Goal: Task Accomplishment & Management: Complete application form

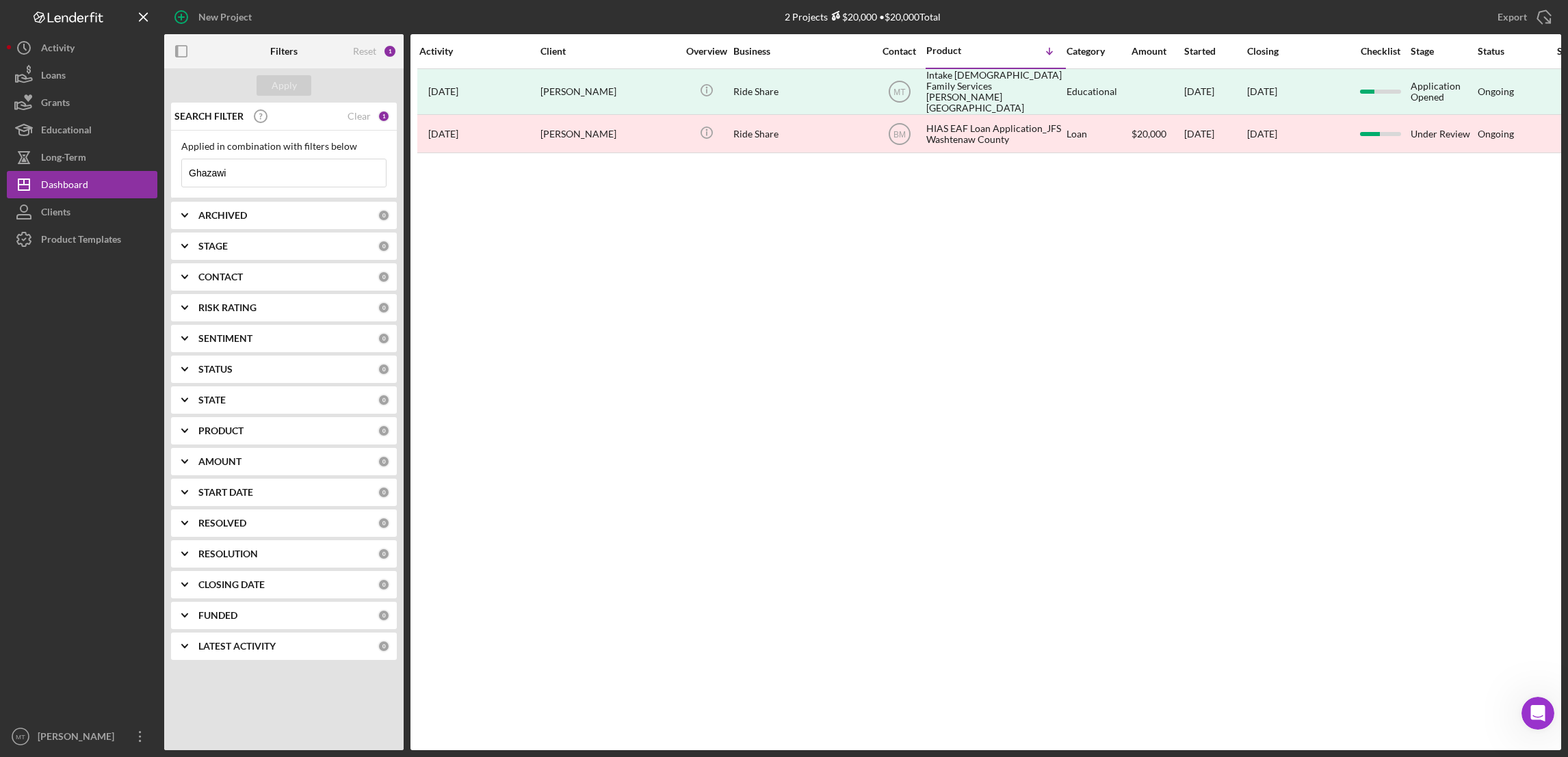
scroll to position [26, 0]
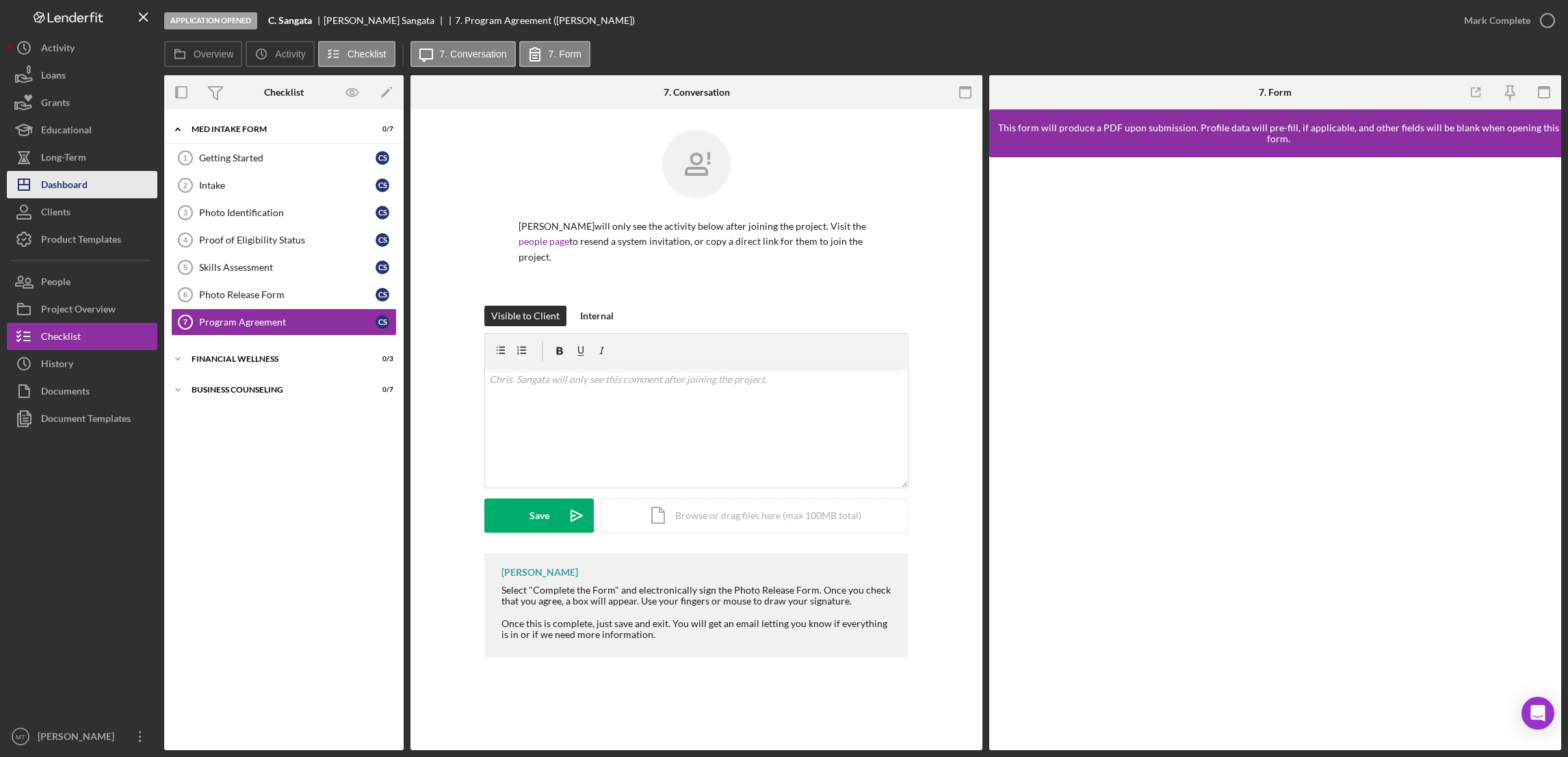
click at [90, 185] on button "Icon/Dashboard Dashboard" at bounding box center [82, 184] width 150 height 27
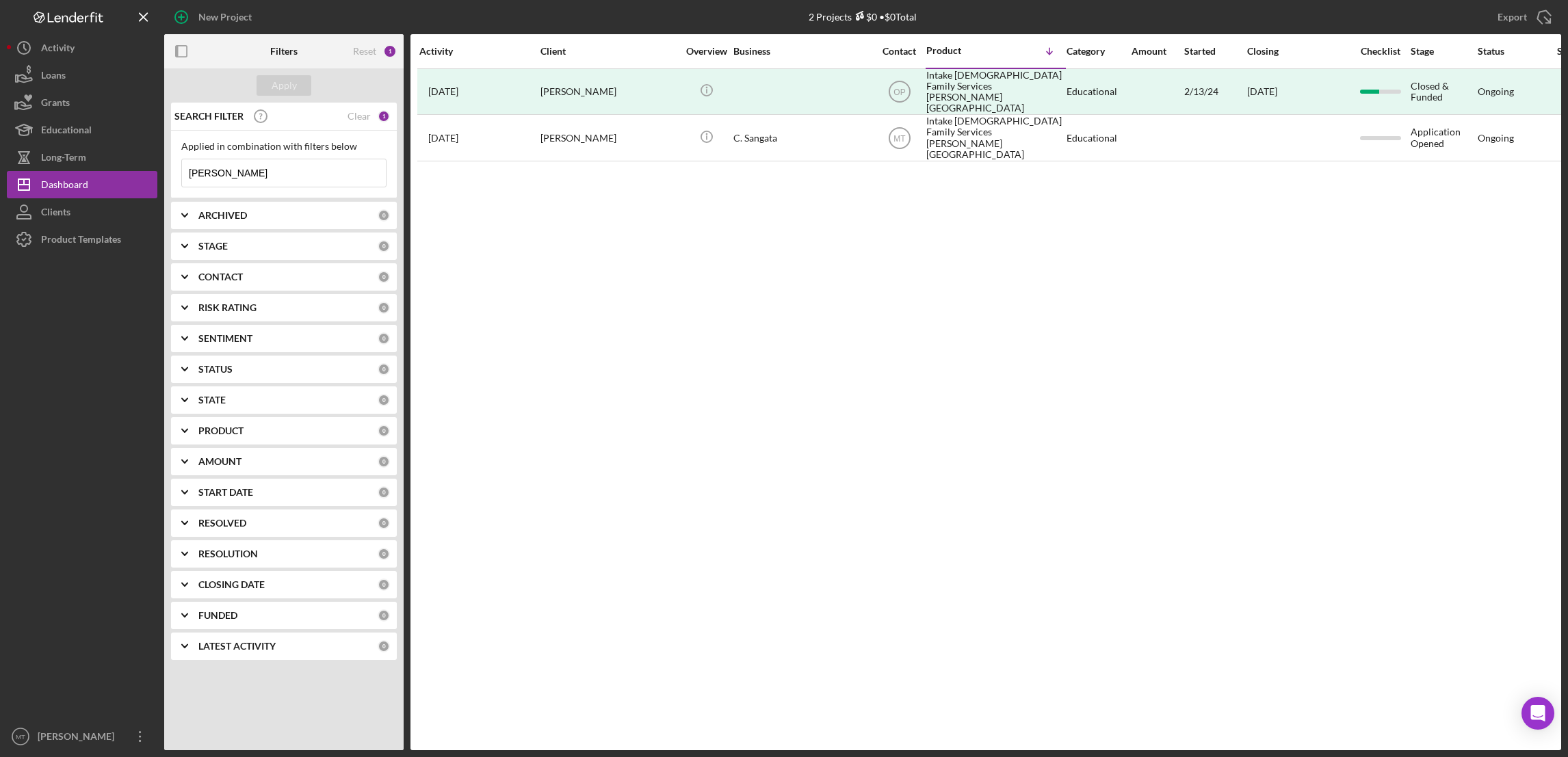
click at [268, 177] on input "Chris" at bounding box center [283, 172] width 204 height 27
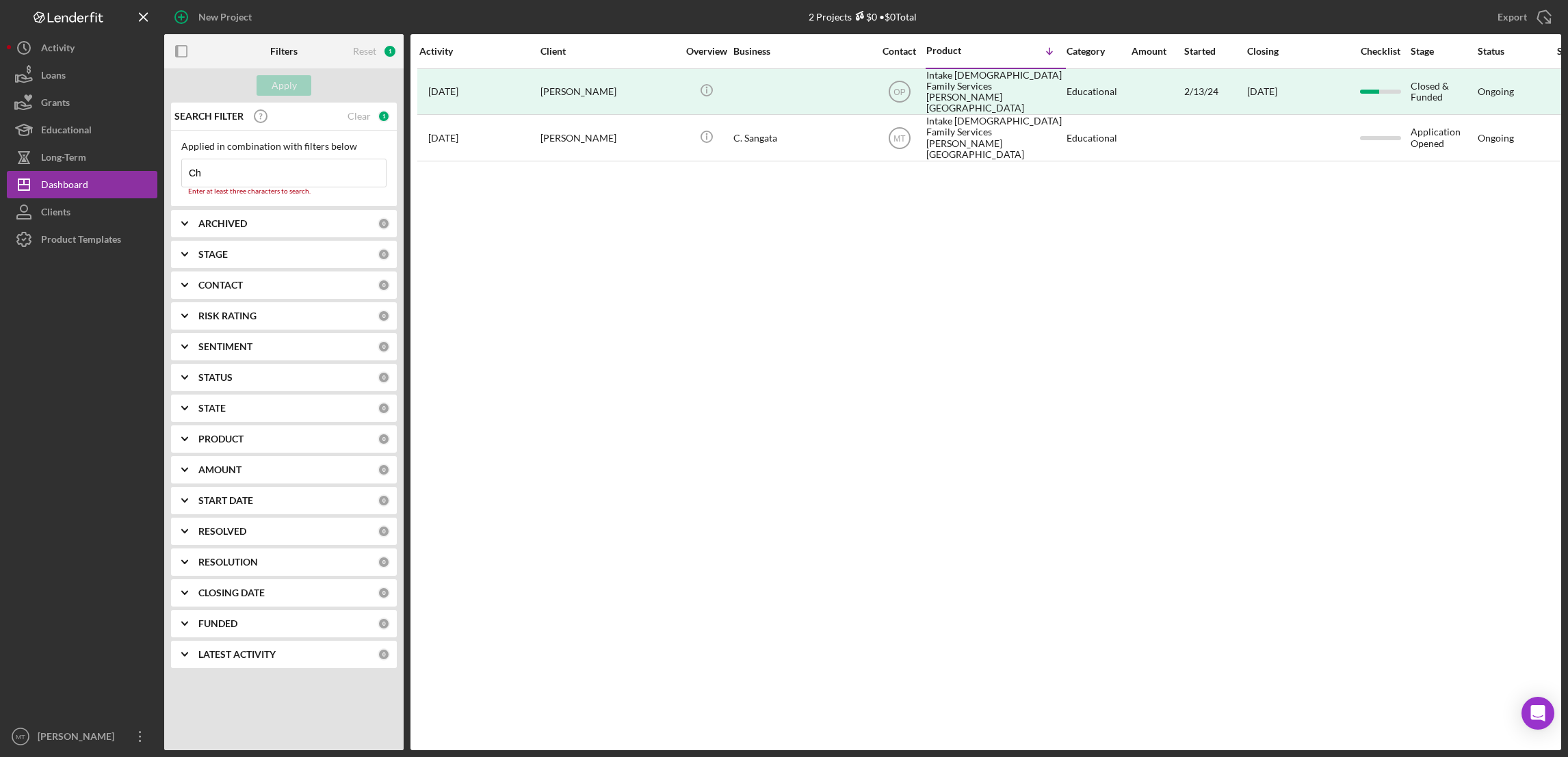
type input "C"
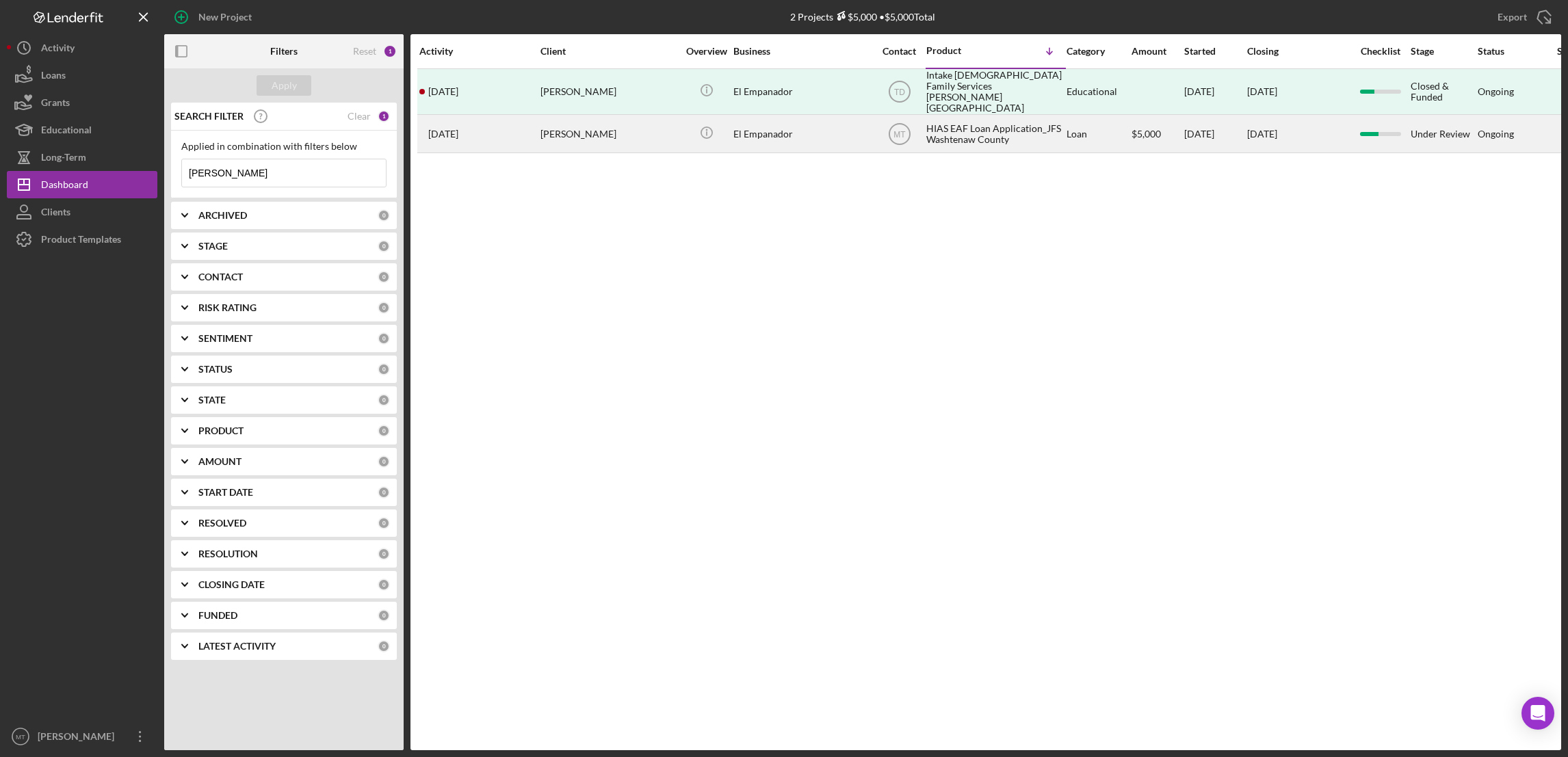
type input "Heidi"
click at [938, 116] on div "HIAS EAF Loan Application_JFS Washtenaw County" at bounding box center [995, 134] width 137 height 36
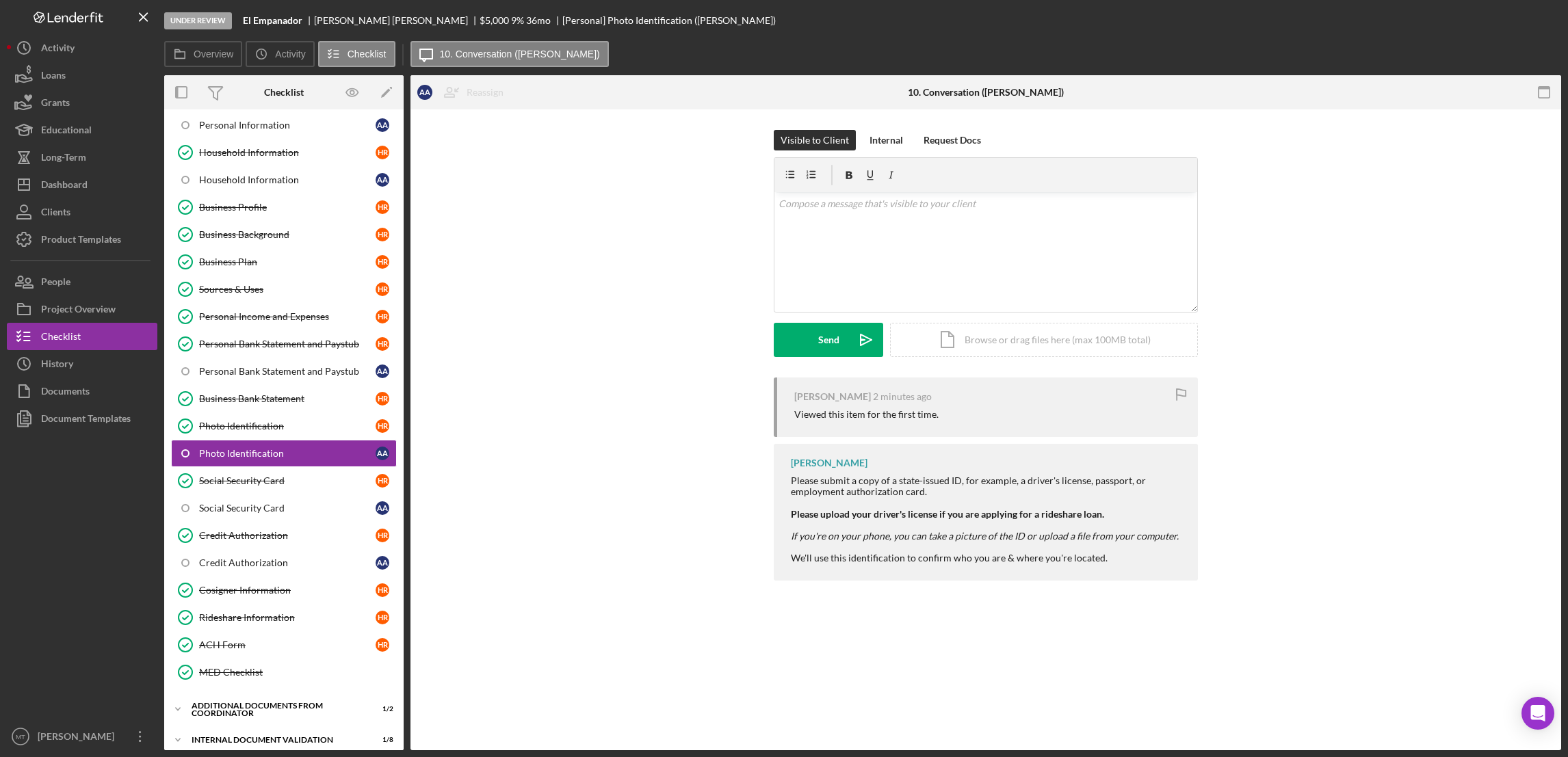
scroll to position [116, 0]
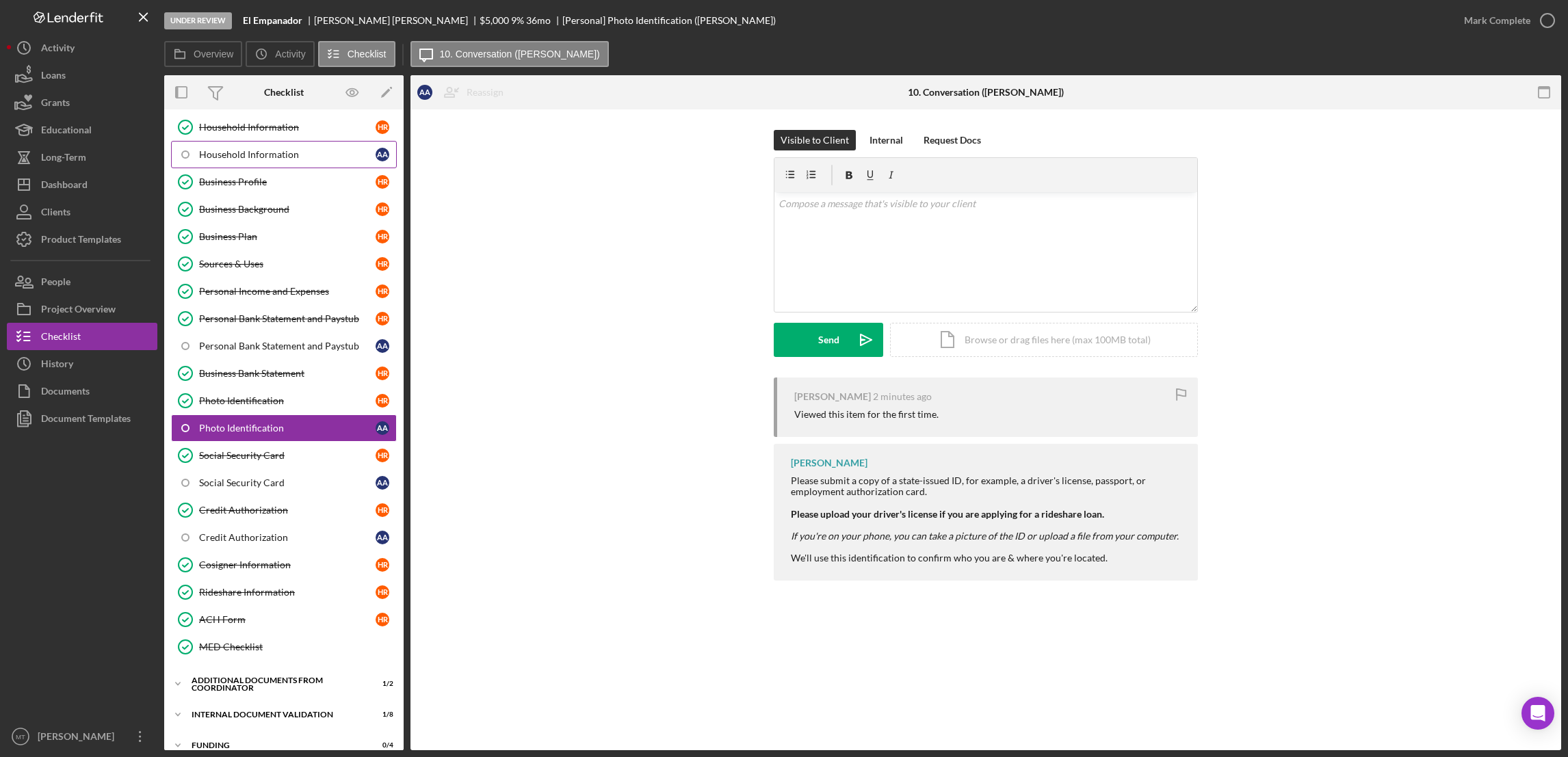
click at [279, 151] on div "Household Information" at bounding box center [288, 154] width 176 height 11
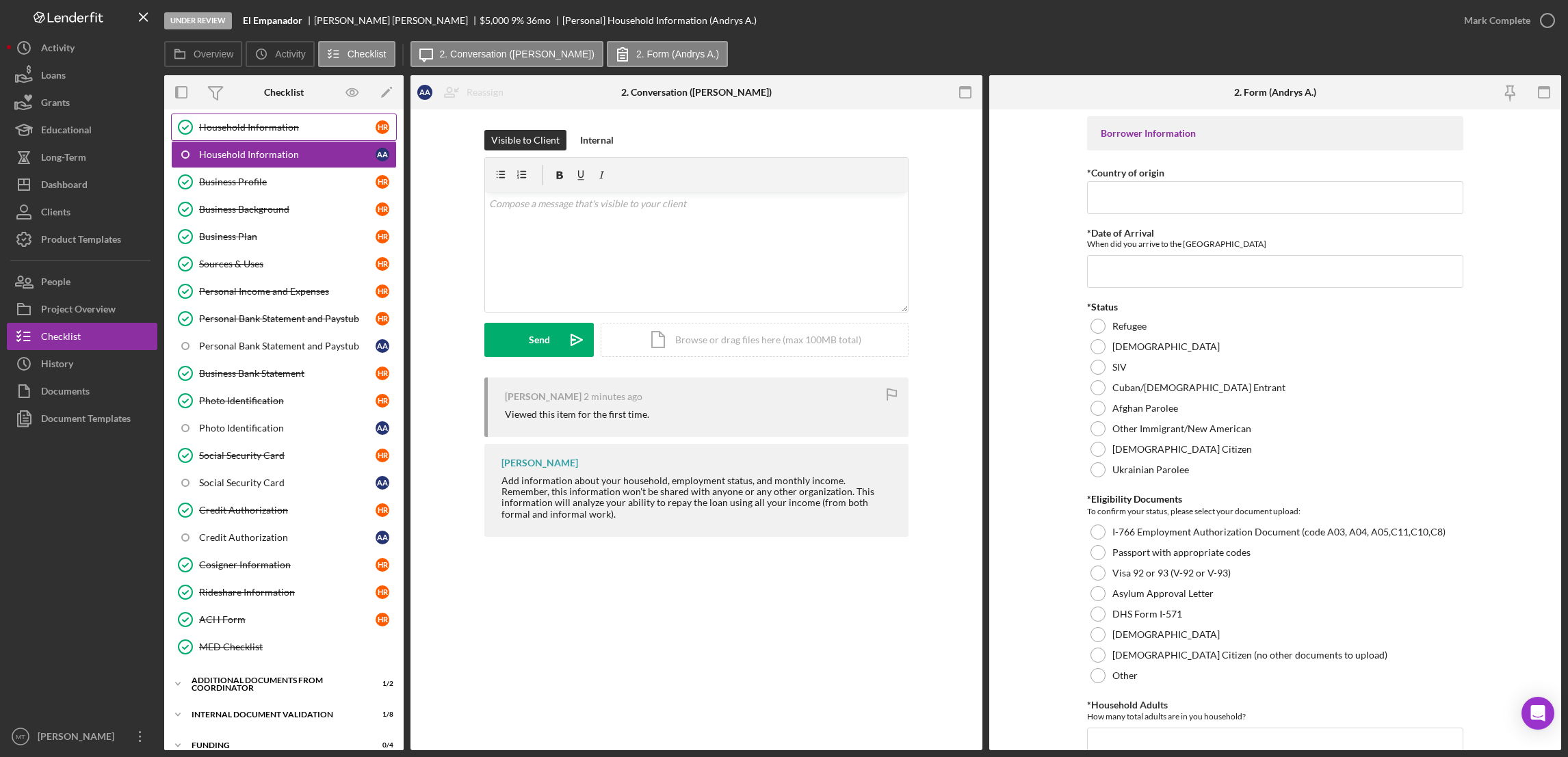
click at [226, 122] on div "Household Information" at bounding box center [288, 128] width 176 height 11
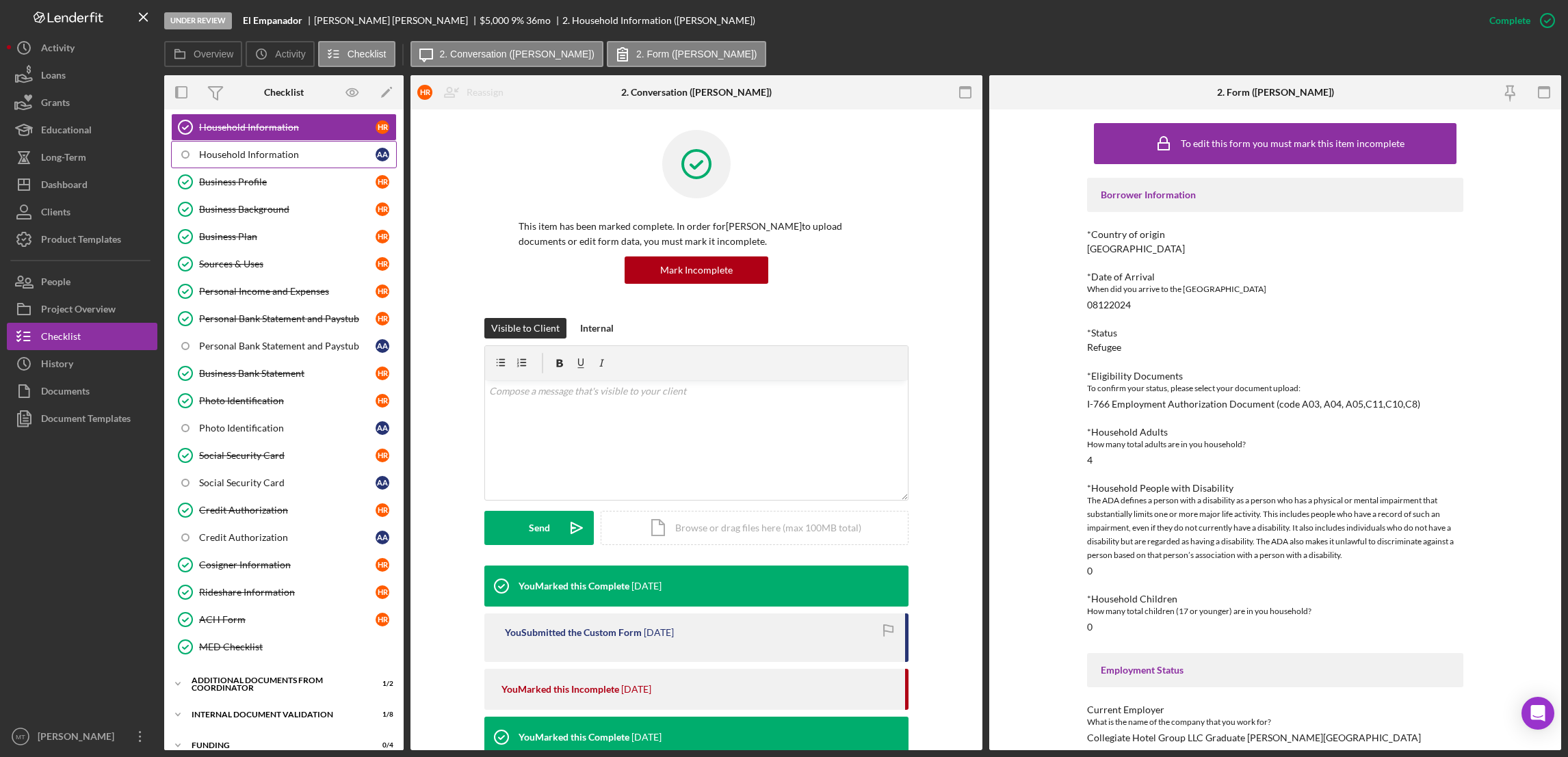
click at [228, 153] on div "Household Information" at bounding box center [288, 154] width 176 height 11
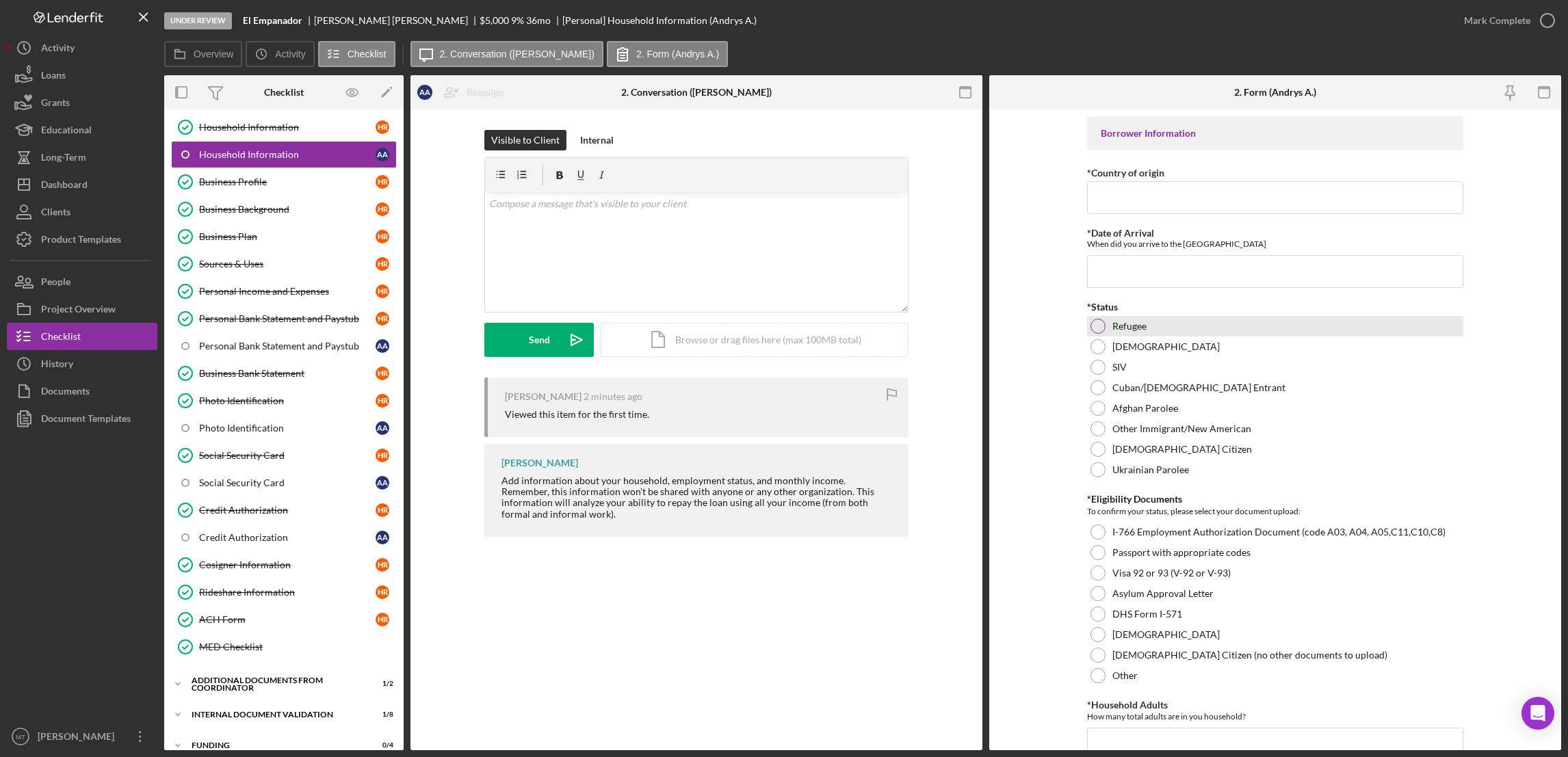
click at [1095, 329] on div at bounding box center [1097, 326] width 15 height 15
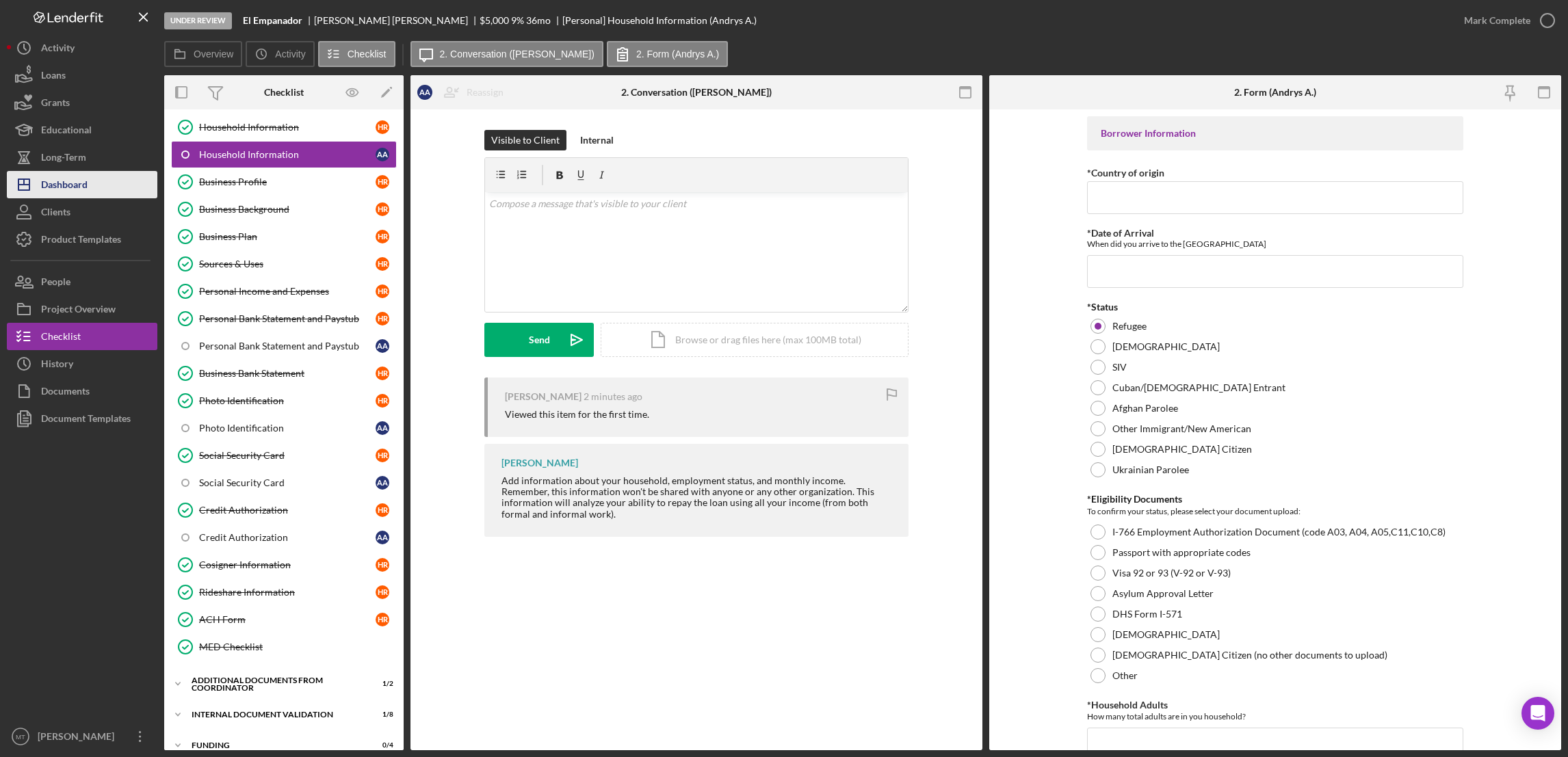
click at [88, 184] on button "Icon/Dashboard Dashboard" at bounding box center [82, 184] width 150 height 27
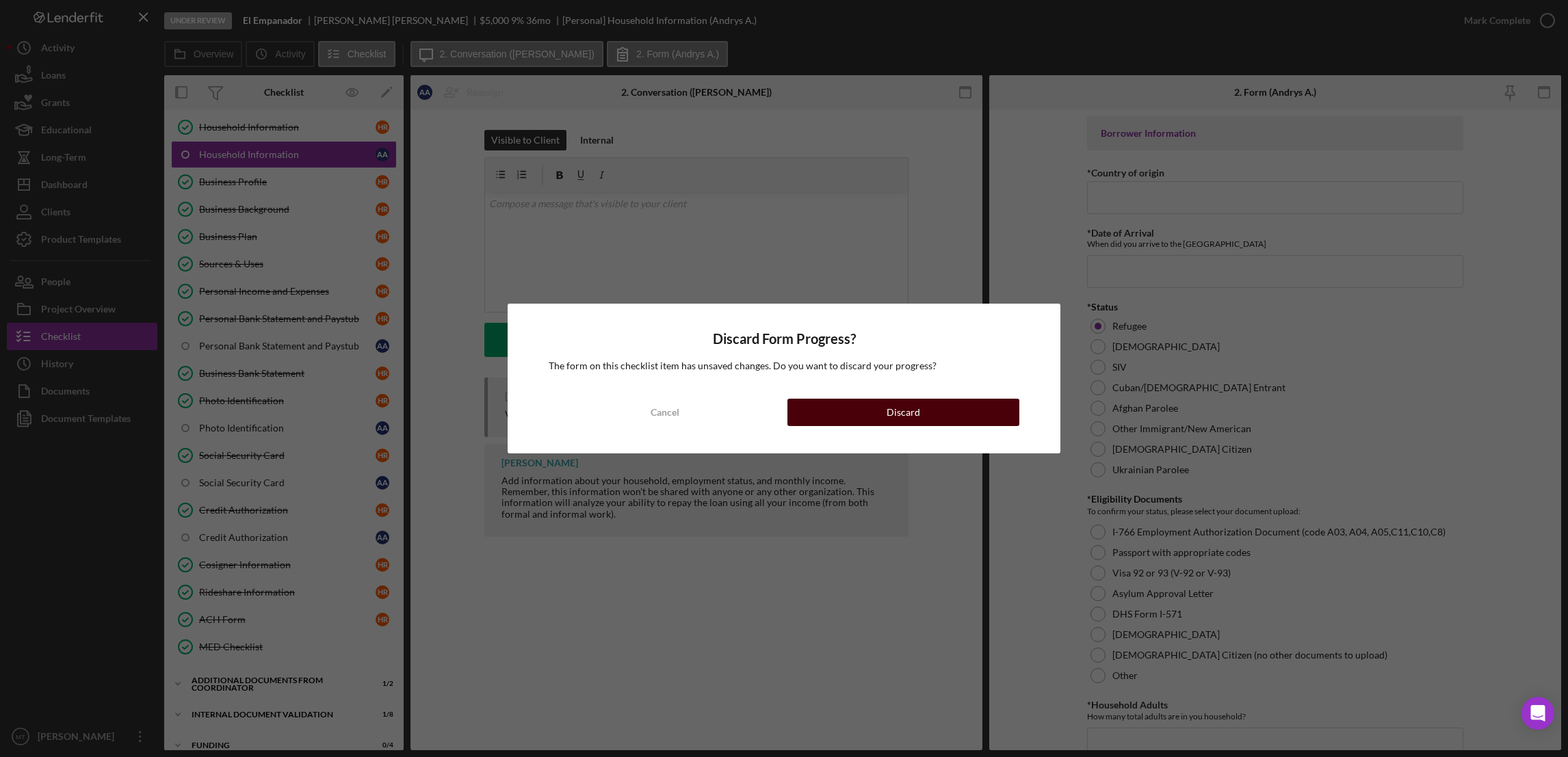
click at [871, 415] on button "Discard" at bounding box center [903, 412] width 232 height 27
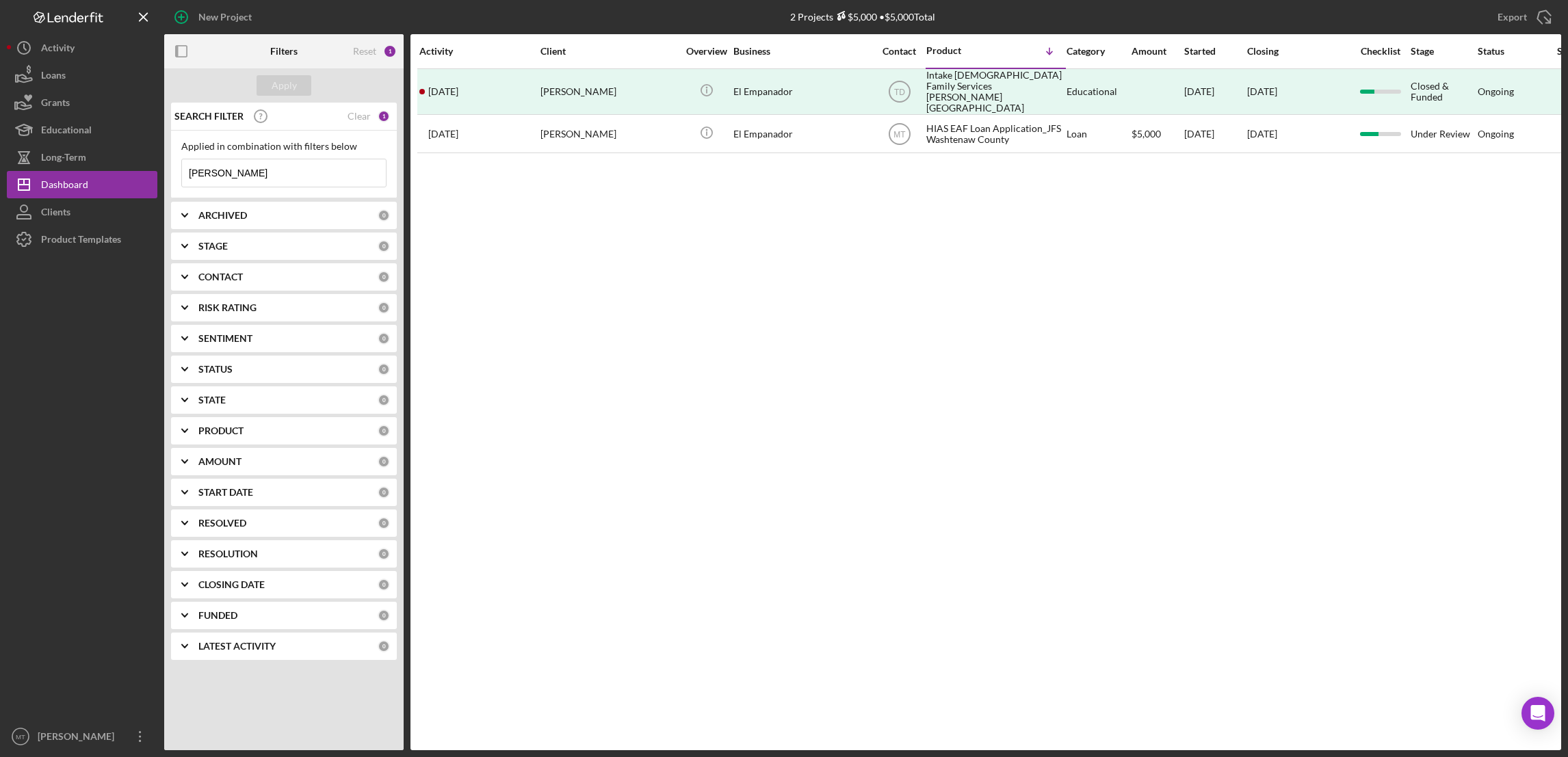
click at [280, 184] on input "Heidi" at bounding box center [283, 172] width 204 height 27
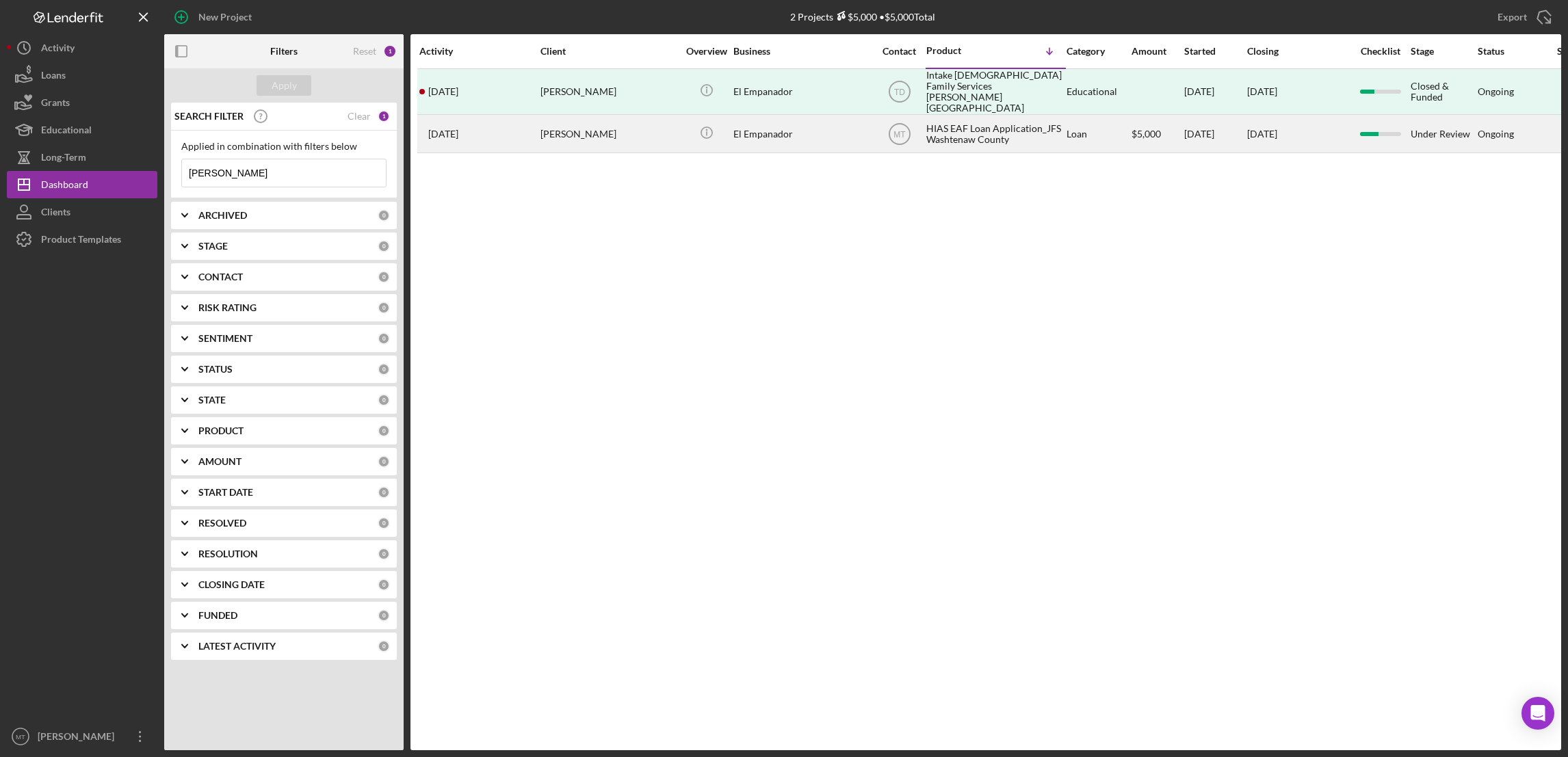
click at [952, 130] on div "HIAS EAF Loan Application_JFS Washtenaw County" at bounding box center [995, 134] width 137 height 36
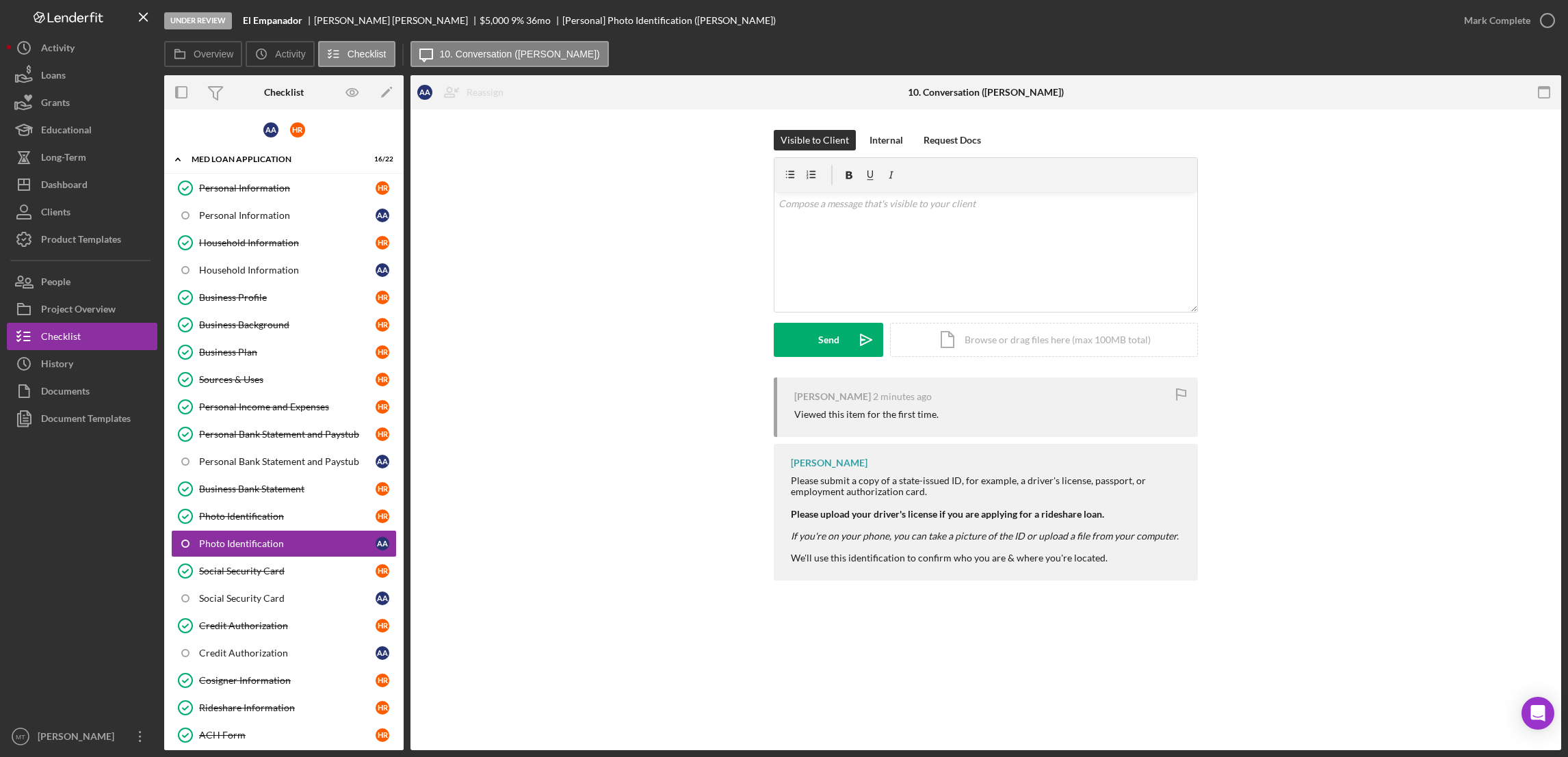
scroll to position [116, 0]
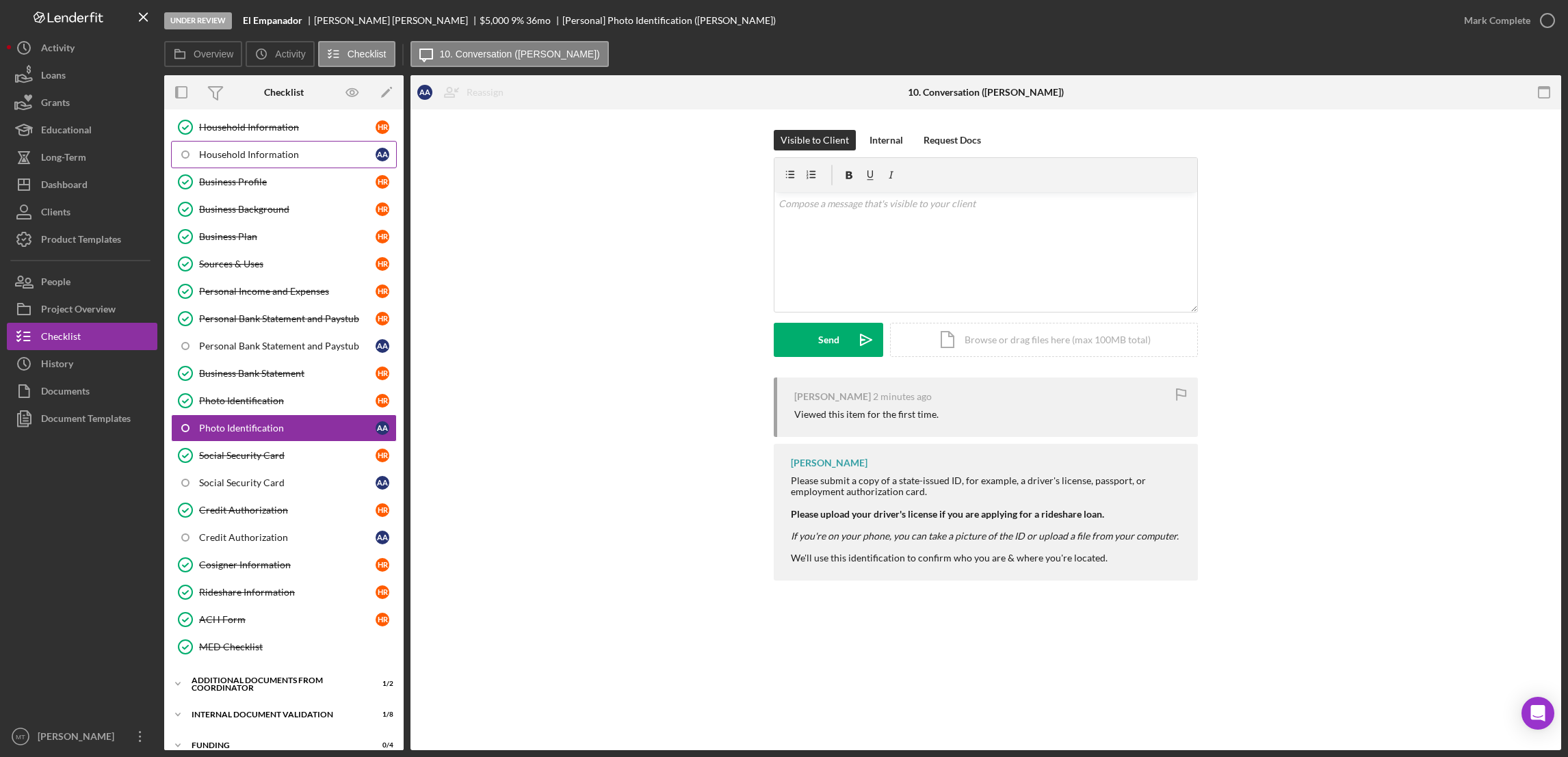
click at [239, 156] on div "Household Information" at bounding box center [288, 154] width 176 height 11
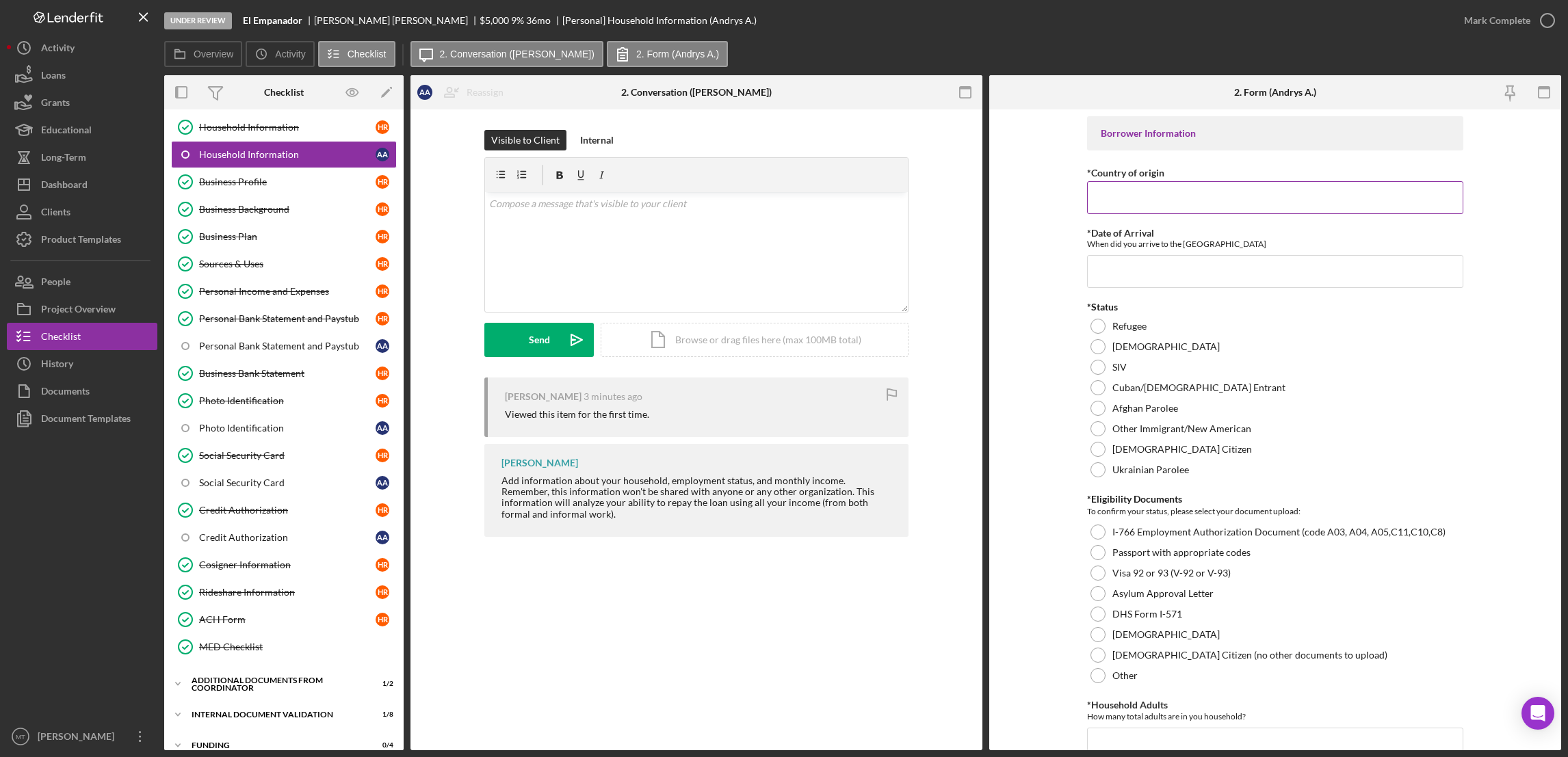
click at [1171, 206] on input "*Country of origin" at bounding box center [1275, 198] width 376 height 33
type input "Venezuela"
click at [1147, 269] on input "*Date of Arrival" at bounding box center [1275, 271] width 376 height 33
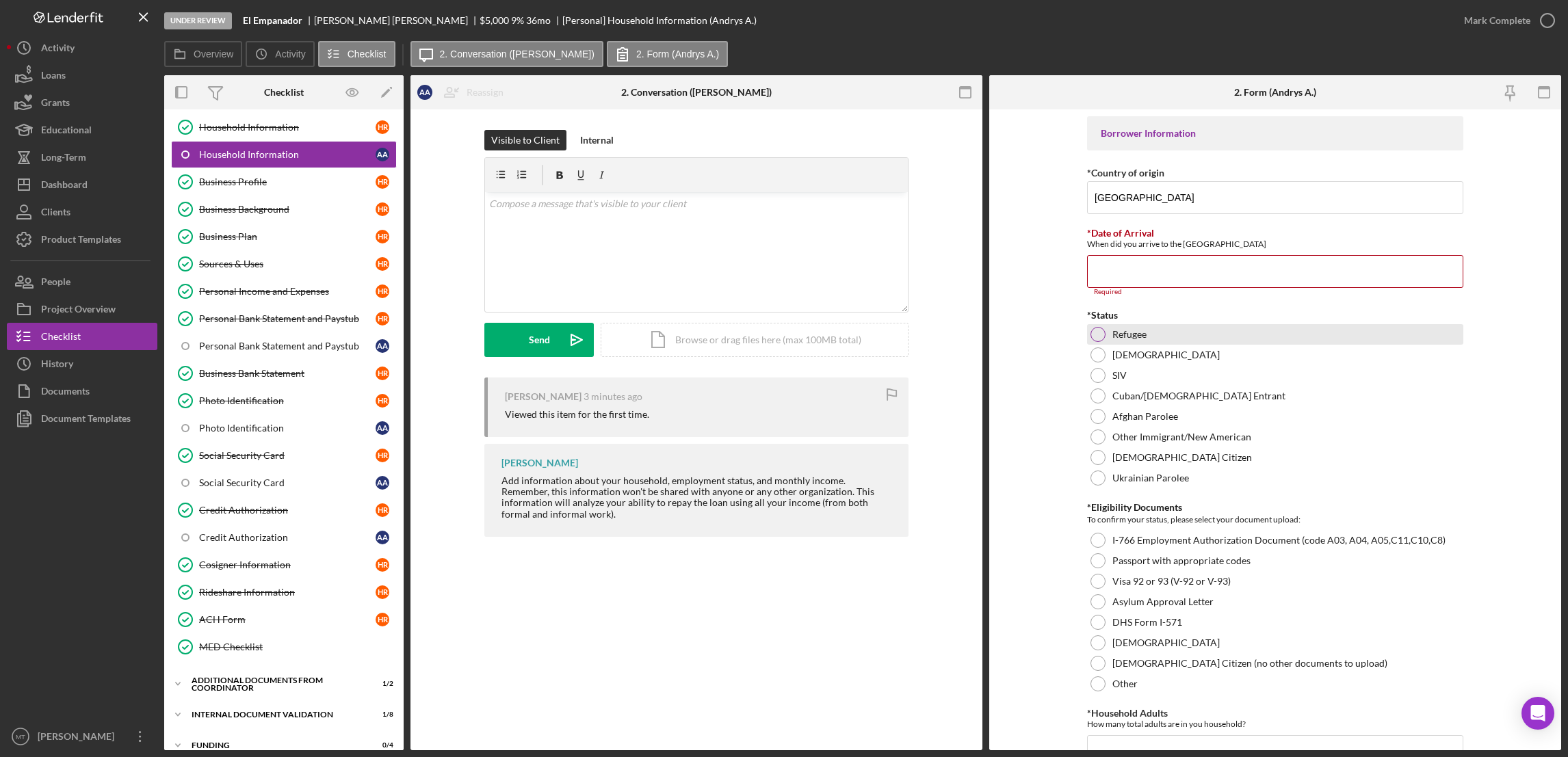
click at [1087, 328] on div "Refugee" at bounding box center [1275, 334] width 376 height 21
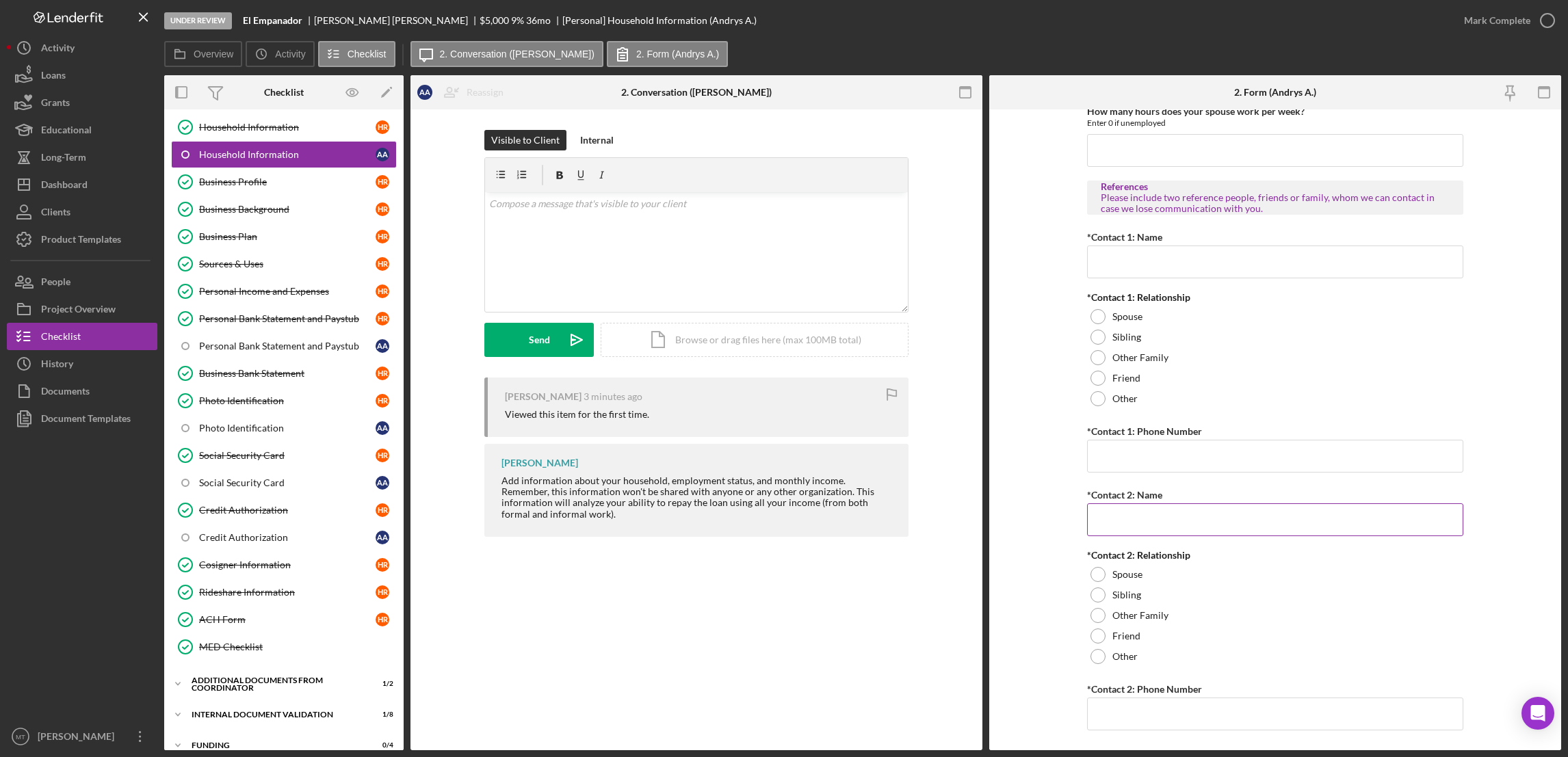
scroll to position [1422, 0]
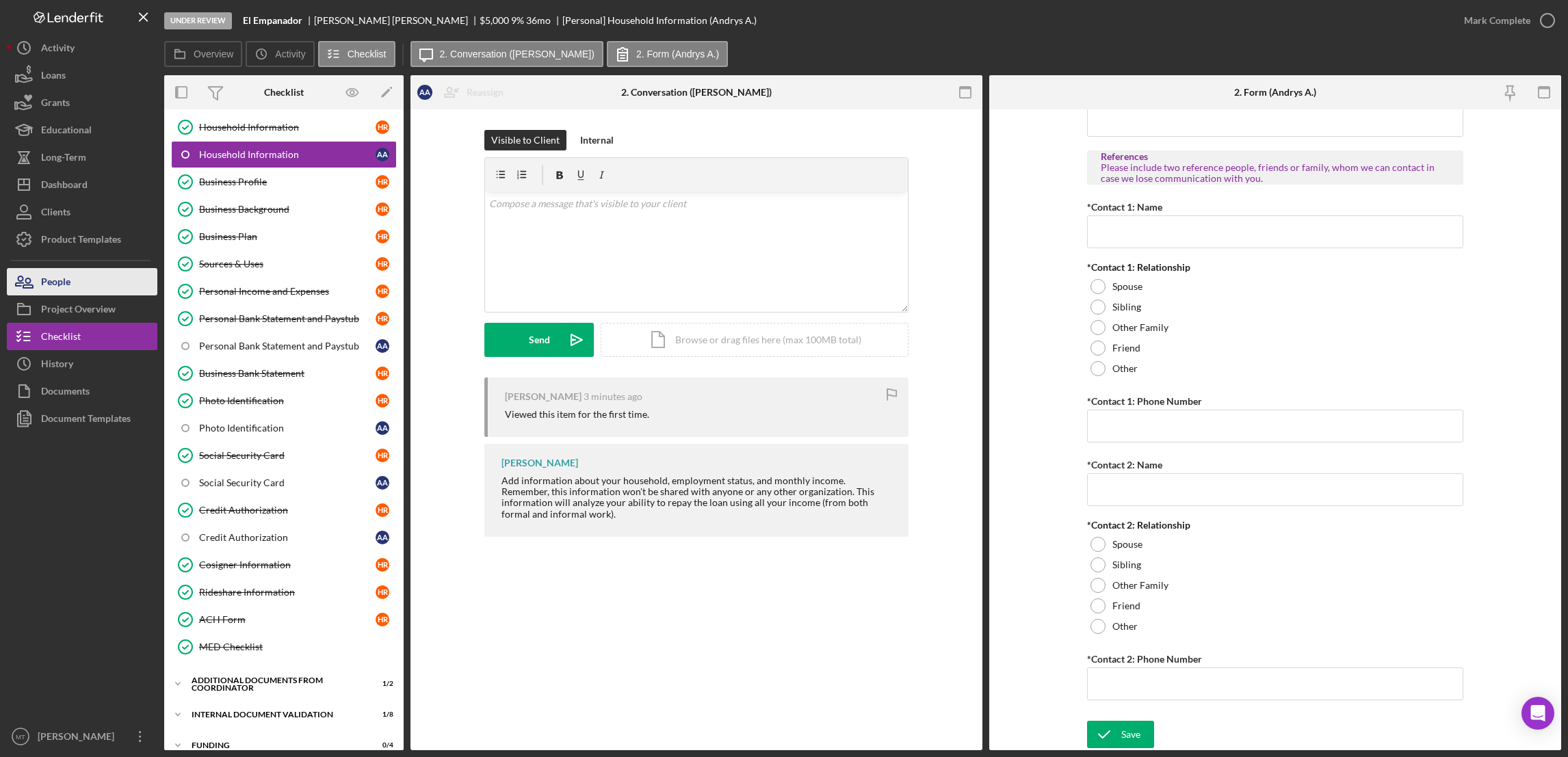
click at [66, 291] on div "People" at bounding box center [56, 283] width 30 height 31
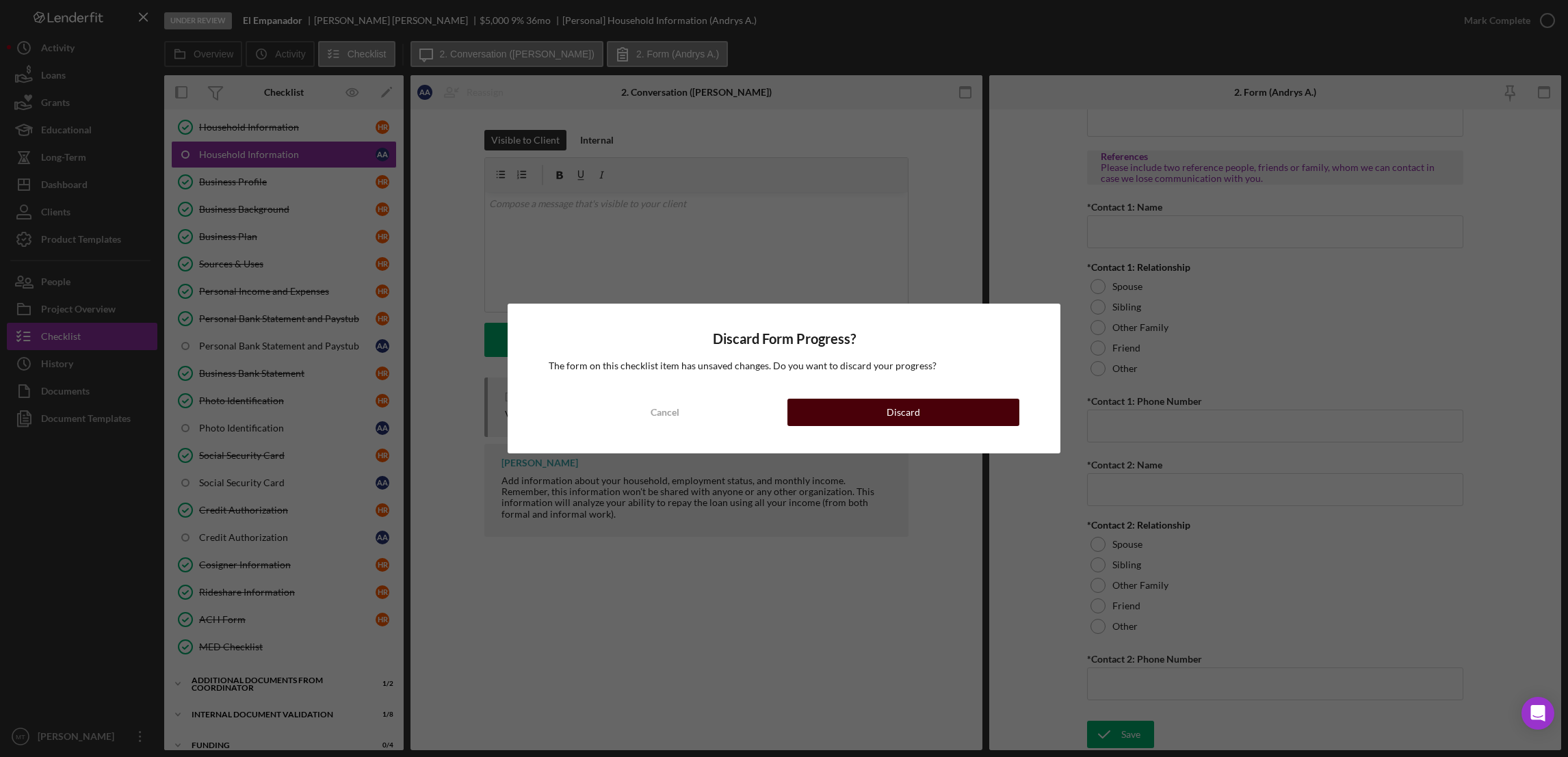
click at [819, 414] on button "Discard" at bounding box center [903, 412] width 232 height 27
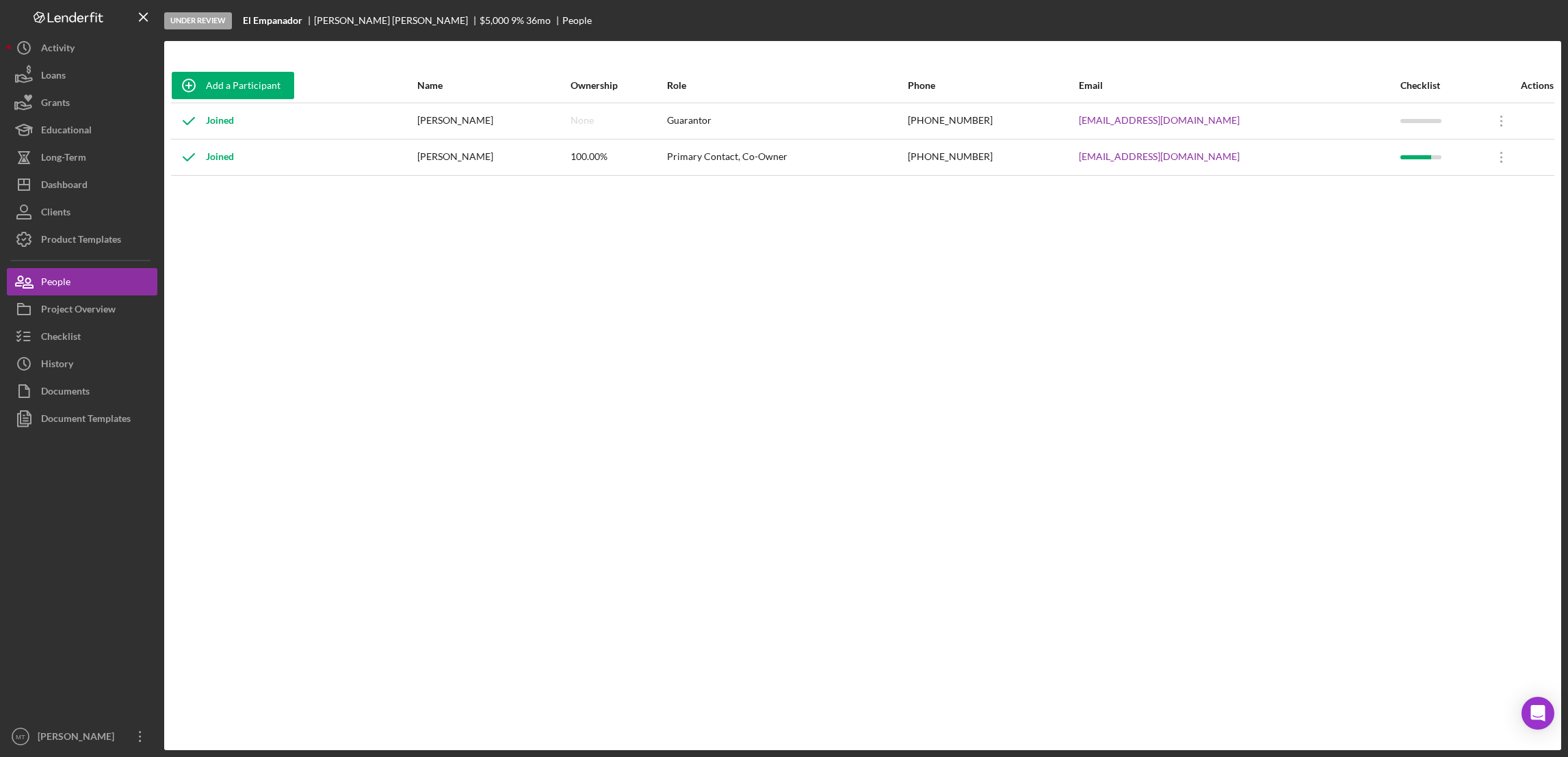
click at [227, 124] on div "Joined" at bounding box center [202, 121] width 62 height 34
click at [1400, 119] on div at bounding box center [1421, 120] width 41 height 4
click at [221, 119] on div "Joined" at bounding box center [202, 121] width 62 height 34
click at [214, 126] on div "Joined" at bounding box center [202, 121] width 62 height 34
click at [67, 189] on div "Dashboard" at bounding box center [65, 186] width 47 height 31
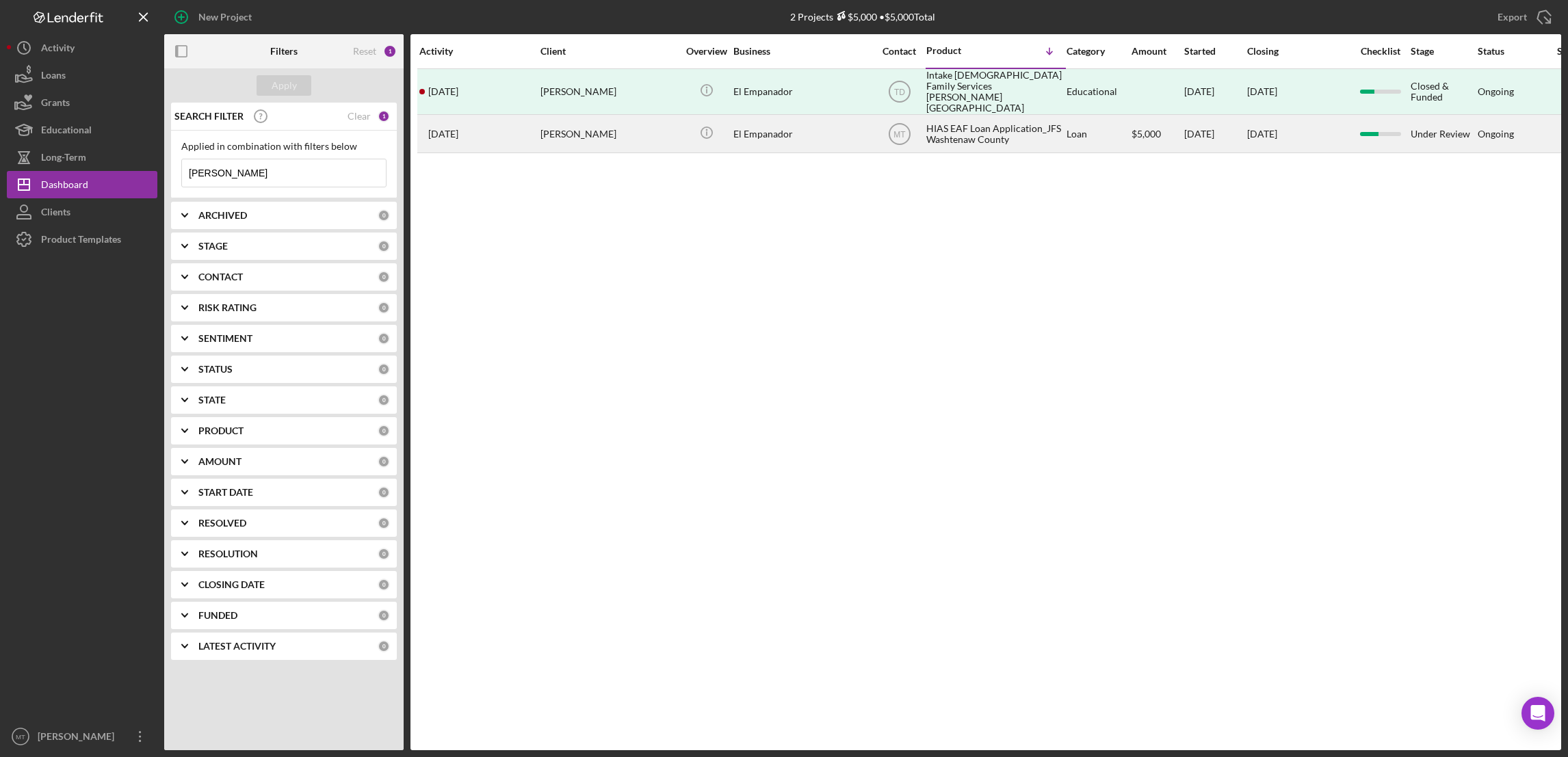
click at [1022, 128] on div "HIAS EAF Loan Application_JFS Washtenaw County" at bounding box center [995, 134] width 137 height 36
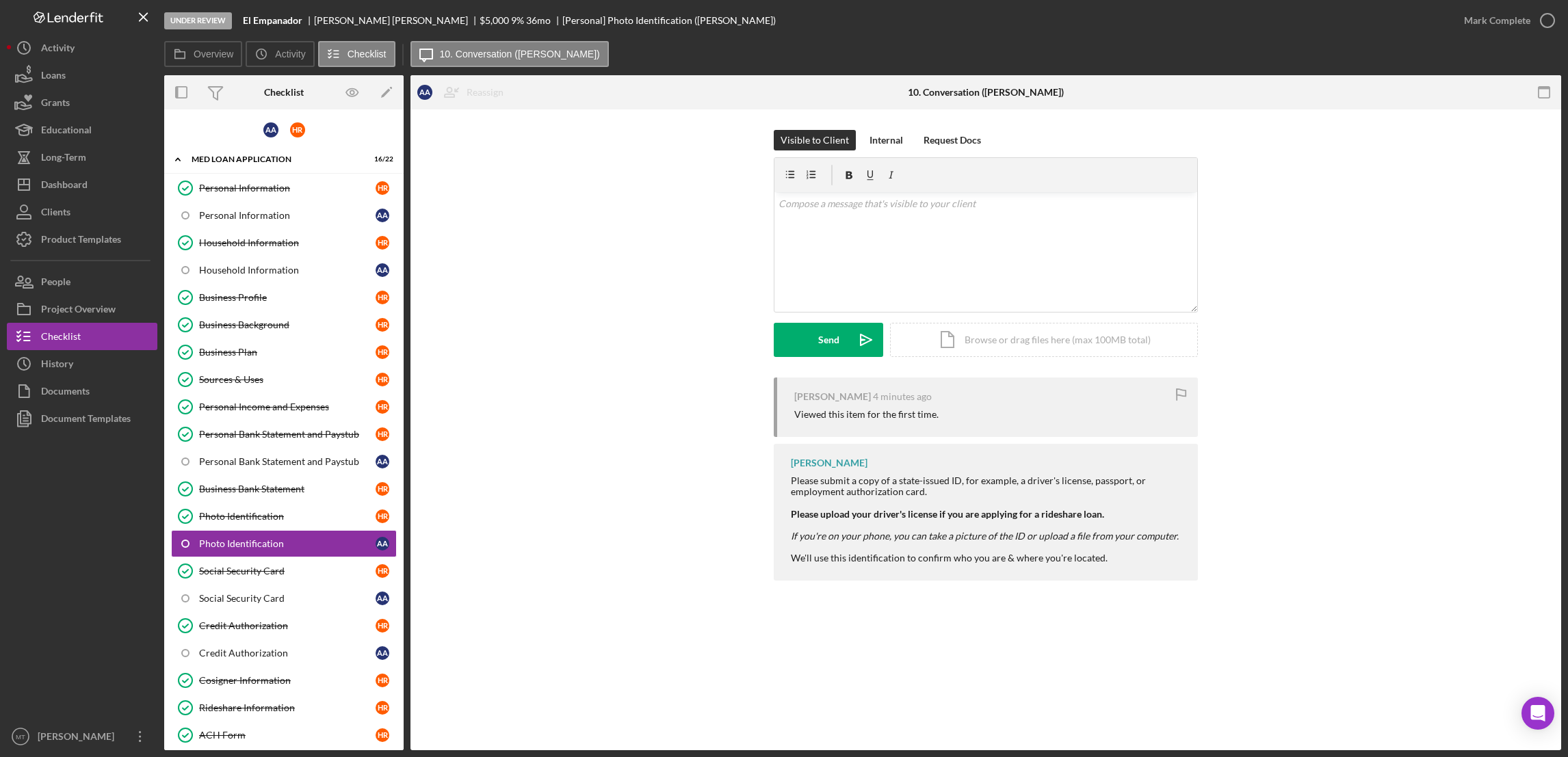
scroll to position [116, 0]
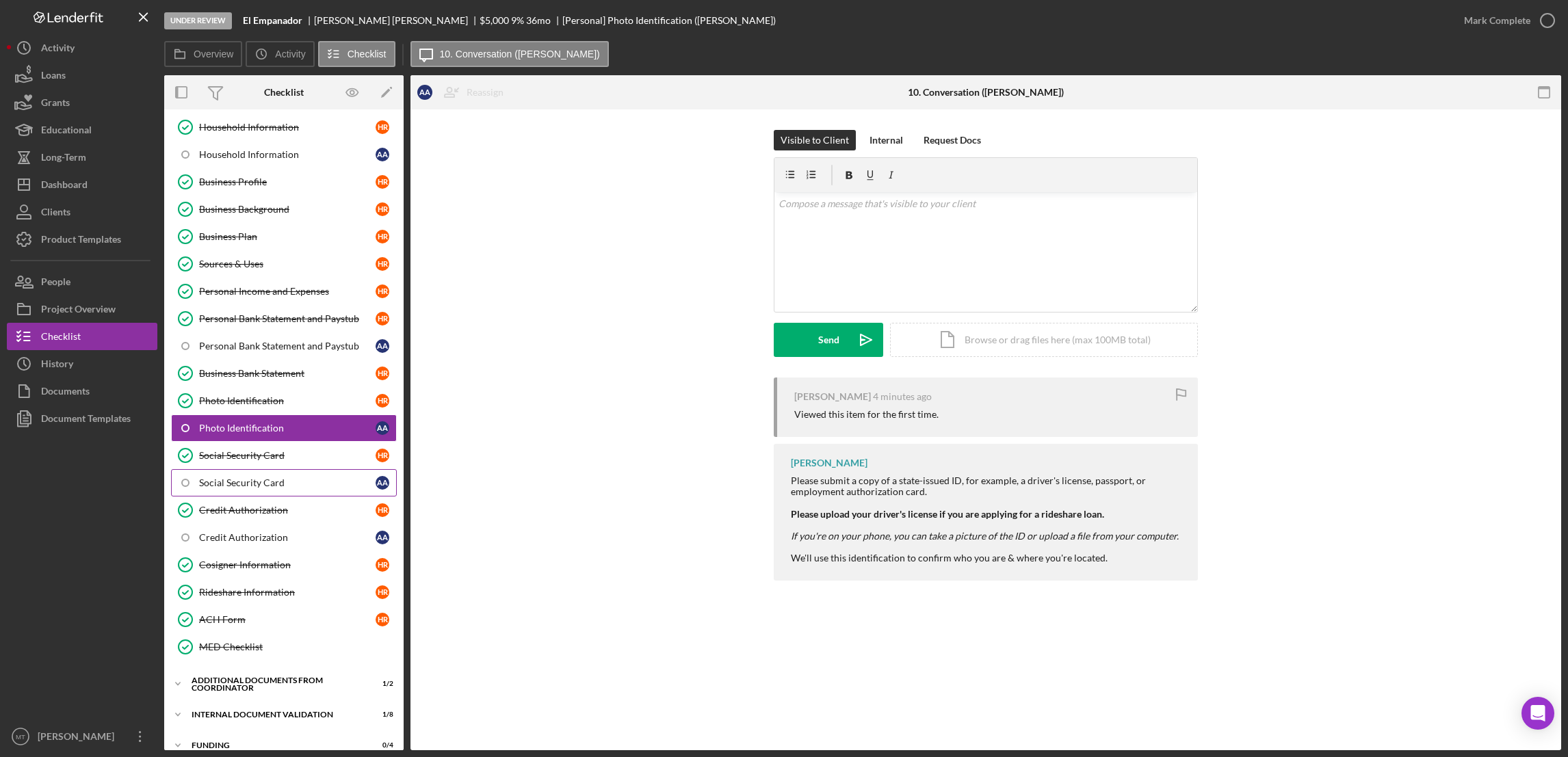
click at [248, 489] on div "Social Security Card" at bounding box center [288, 482] width 176 height 11
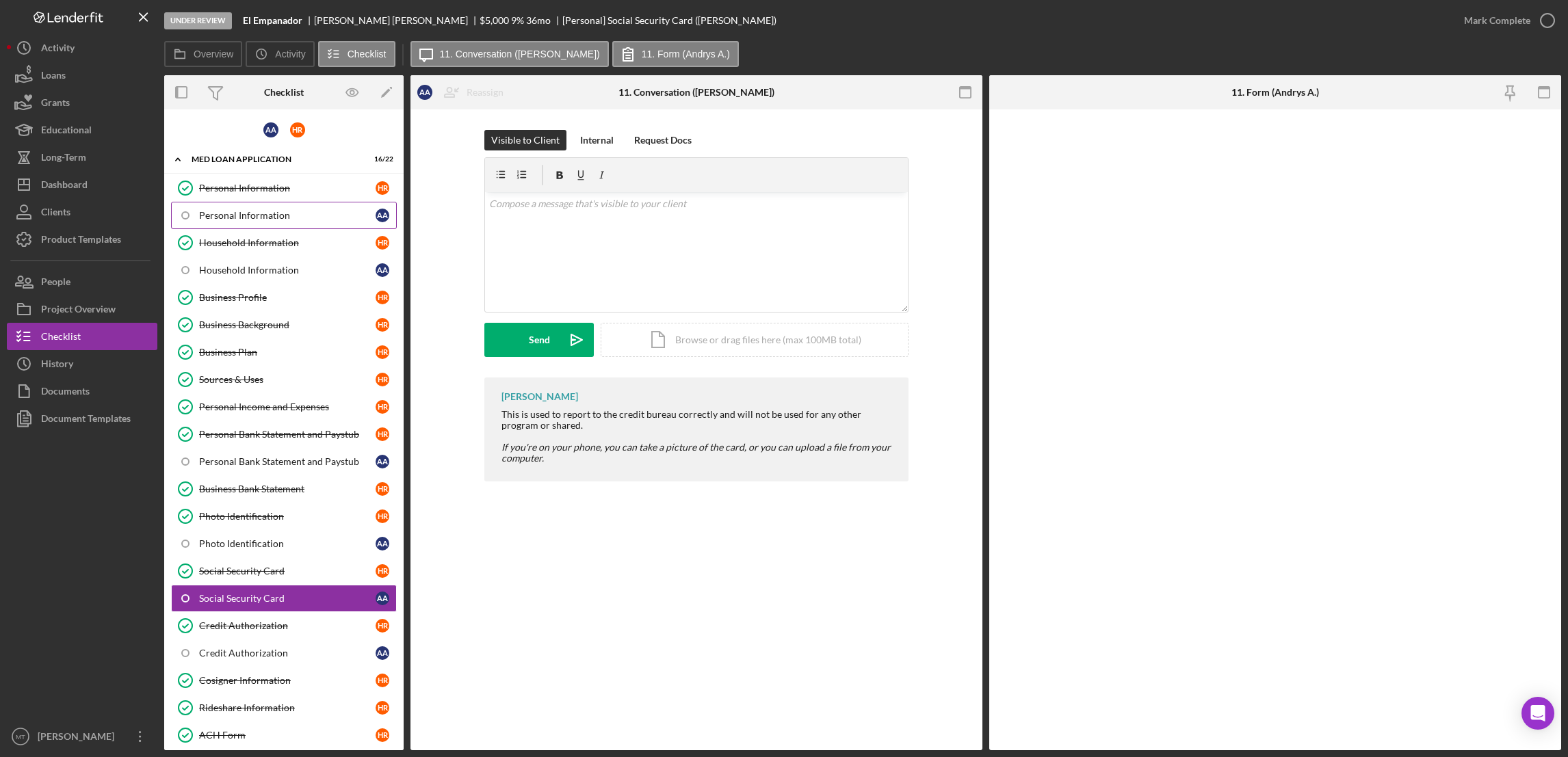
click at [233, 213] on div "Personal Information" at bounding box center [288, 216] width 176 height 11
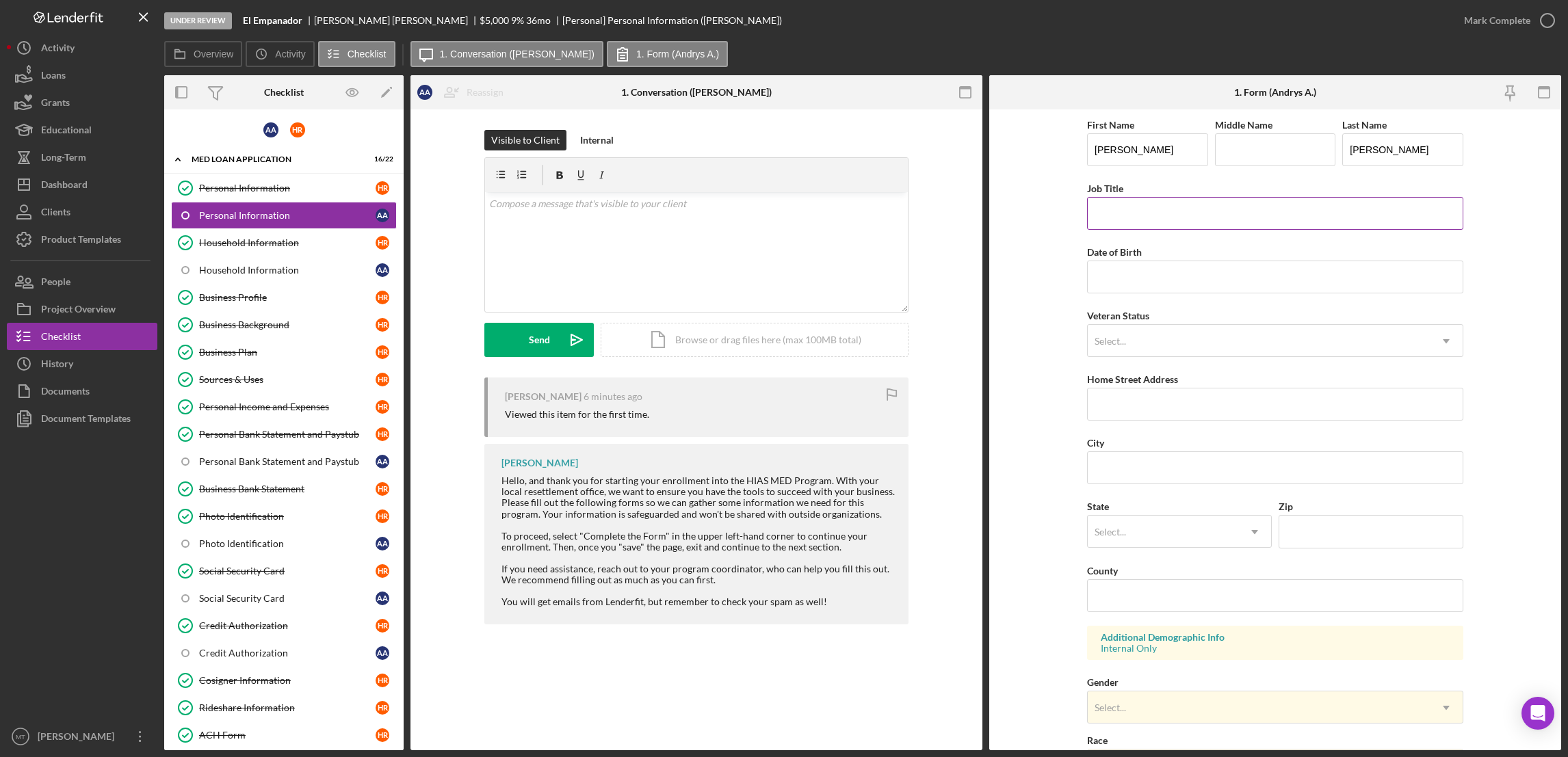
click at [1156, 214] on input "Job Title" at bounding box center [1275, 213] width 376 height 33
type input "Driver"
click at [1123, 285] on input "Date of Birth" at bounding box center [1275, 277] width 376 height 33
click at [1049, 231] on form "First Name Andrys Middle Name Last Name Arteaga Job Title Driver Date of Birth …" at bounding box center [1275, 429] width 571 height 640
